Goal: Navigation & Orientation: Find specific page/section

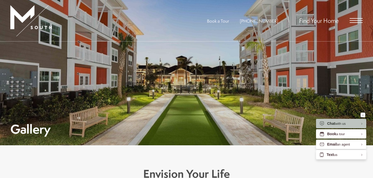
click at [357, 21] on span "Open Menu" at bounding box center [356, 20] width 13 height 5
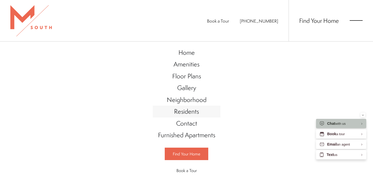
click at [192, 112] on span "Residents" at bounding box center [186, 111] width 25 height 9
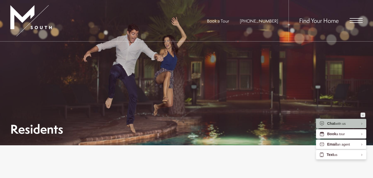
click at [364, 116] on div "Minimize" at bounding box center [363, 114] width 2 height 5
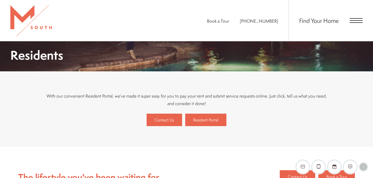
scroll to position [43, 0]
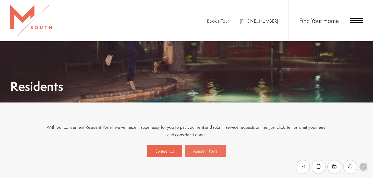
click at [208, 151] on span "Resident Portal" at bounding box center [205, 151] width 25 height 6
click at [207, 152] on span "Resident Portal" at bounding box center [205, 151] width 25 height 6
